Goal: Entertainment & Leisure: Consume media (video, audio)

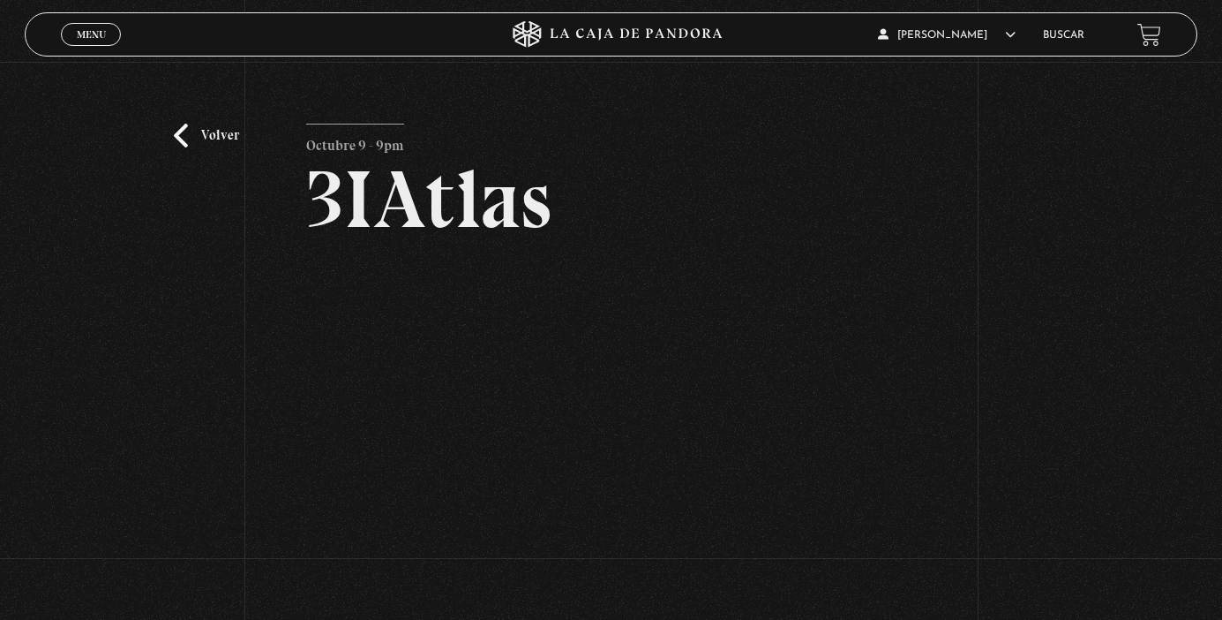
scroll to position [193, 0]
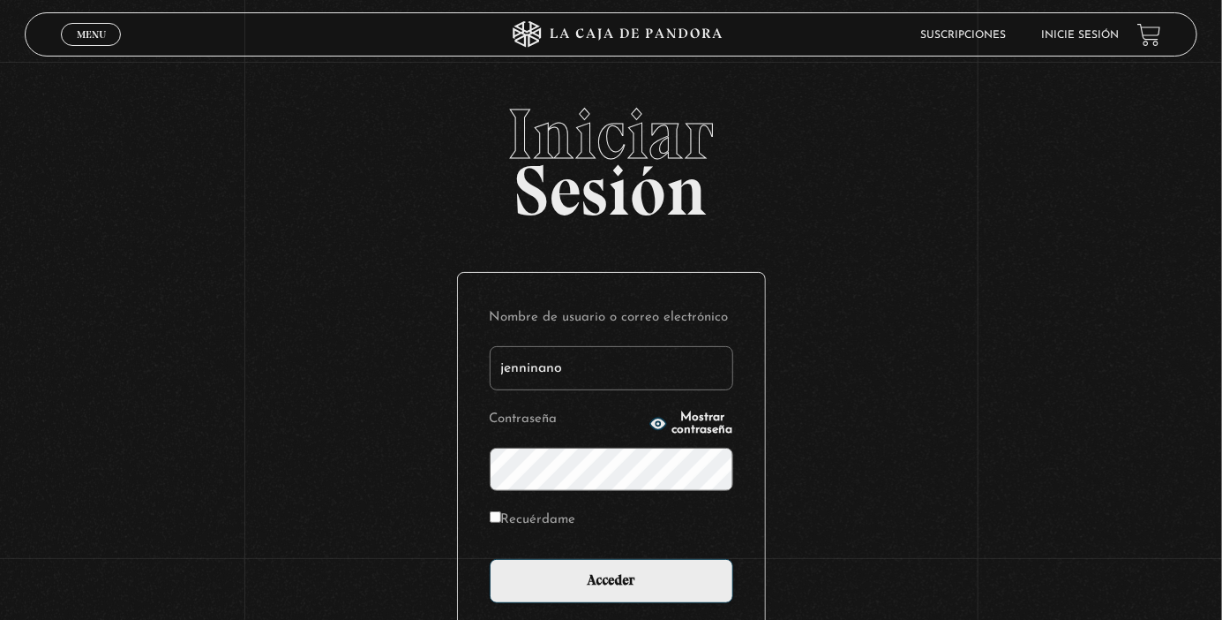
click at [657, 369] on input "jenninano" at bounding box center [612, 368] width 244 height 44
click at [490, 559] on input "Acceder" at bounding box center [612, 581] width 244 height 44
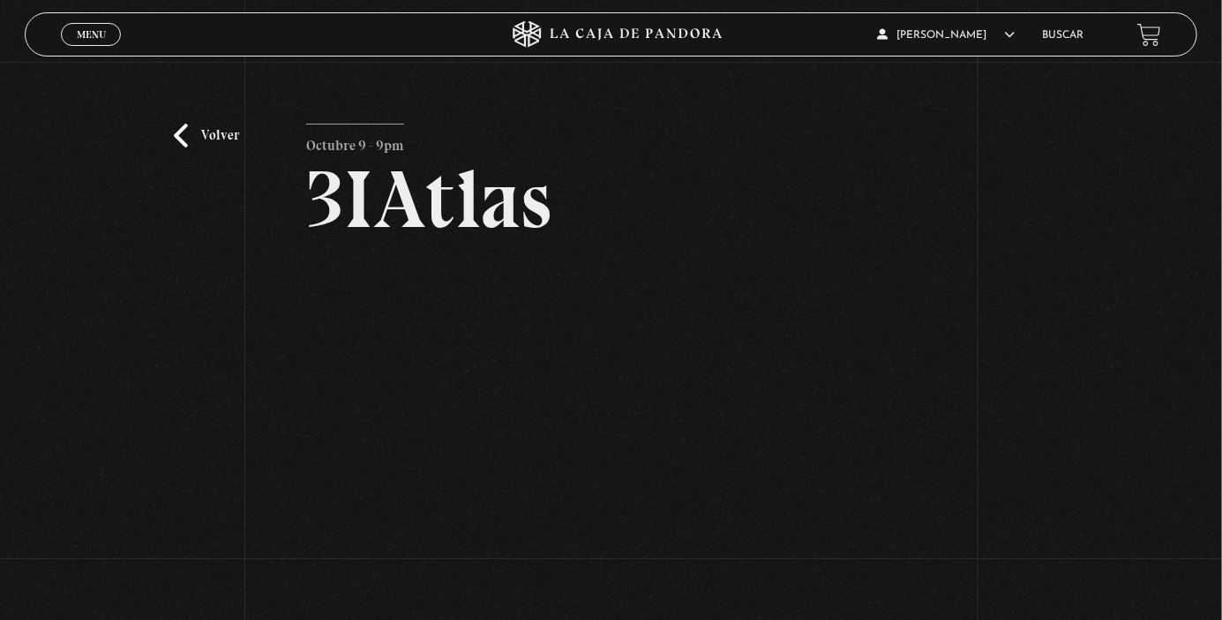
click at [177, 135] on link "Volver" at bounding box center [206, 136] width 65 height 24
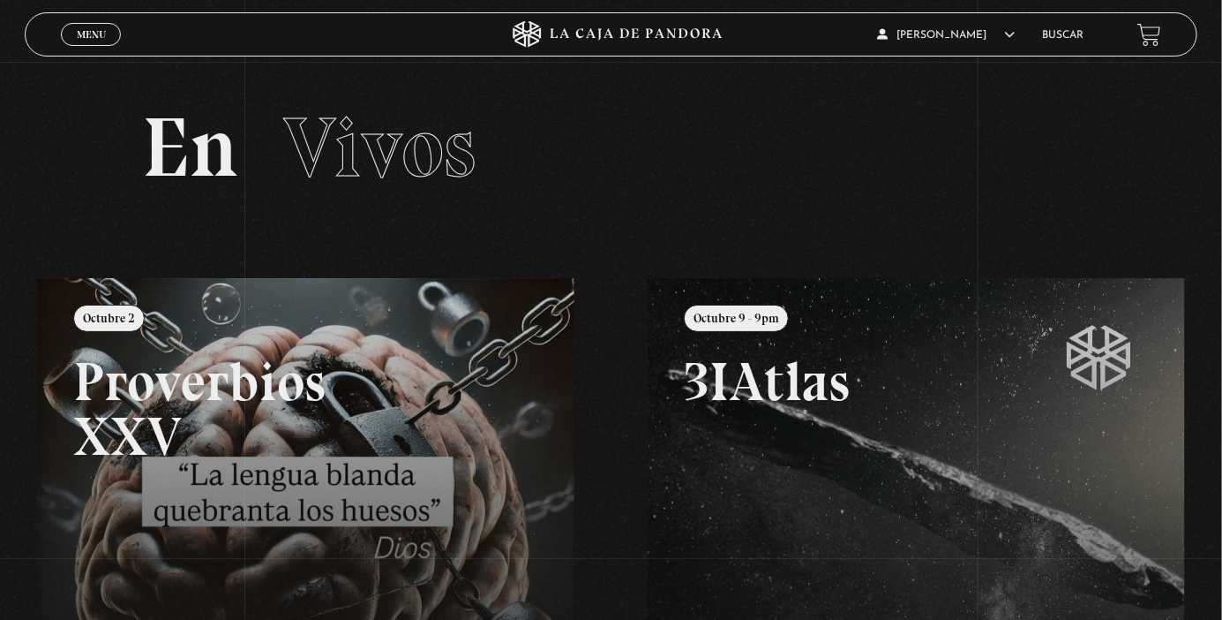
click at [386, 482] on link at bounding box center [648, 588] width 1222 height 620
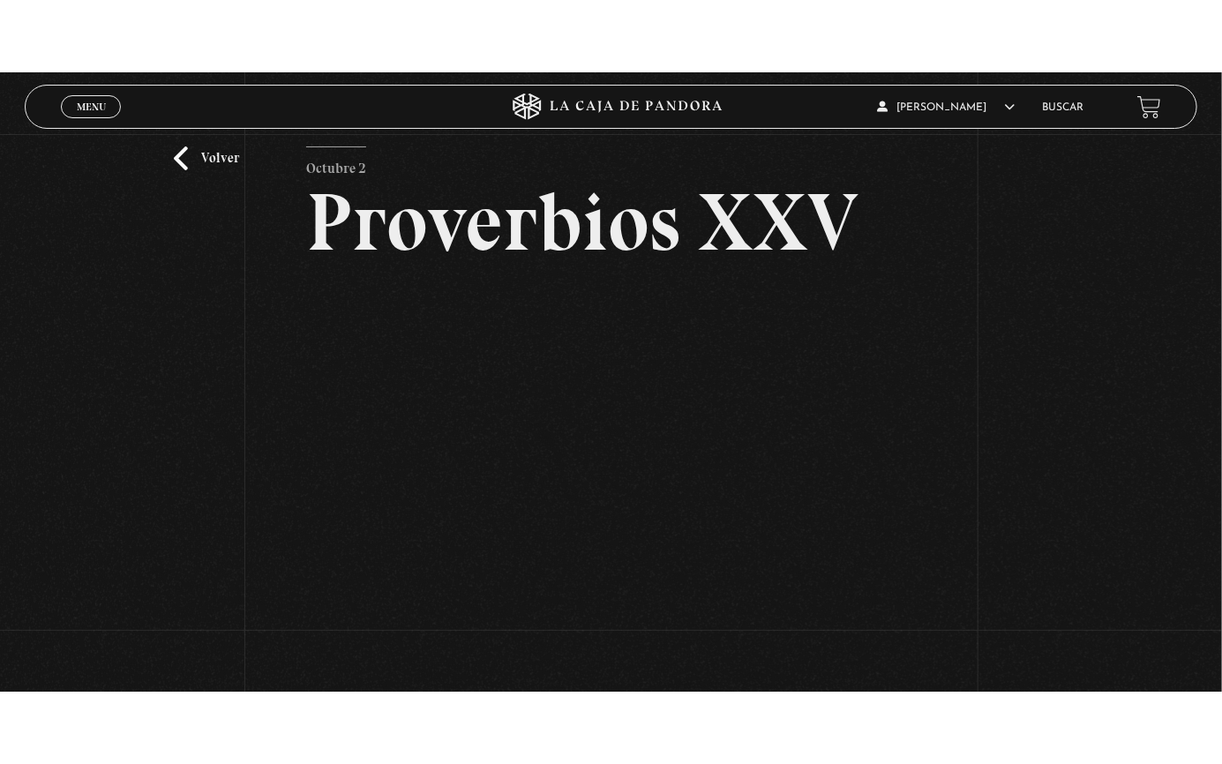
scroll to position [62, 0]
